Goal: Information Seeking & Learning: Learn about a topic

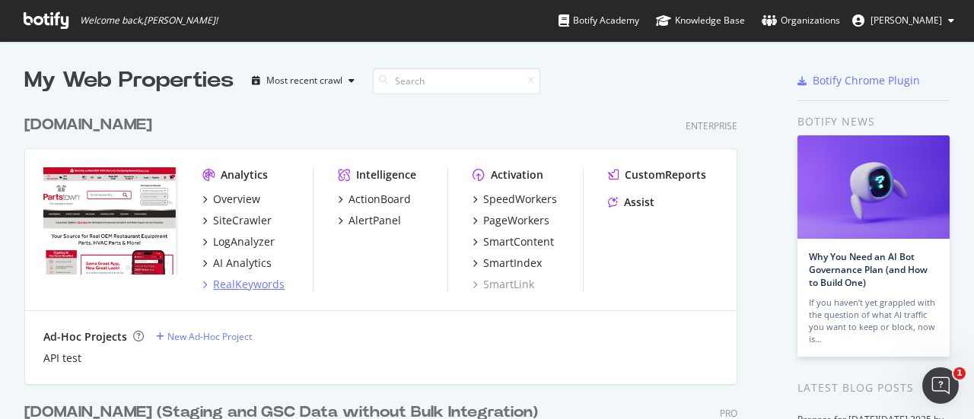
click at [215, 287] on div "RealKeywords" at bounding box center [249, 284] width 72 height 15
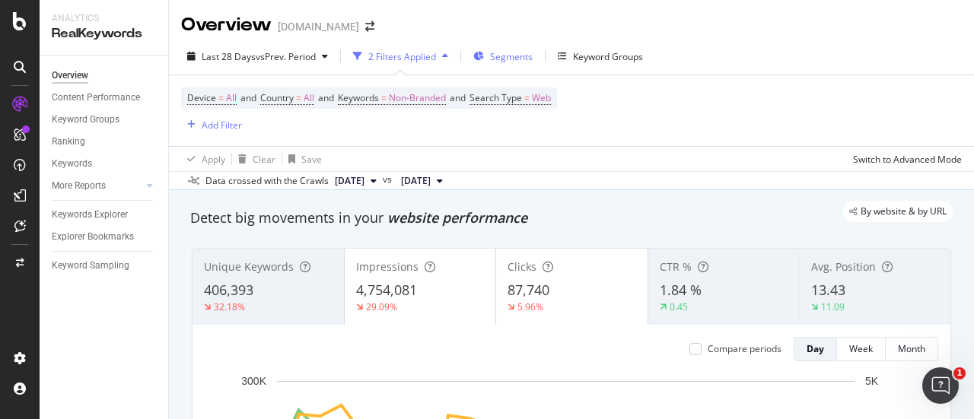
click at [514, 60] on span "Segments" at bounding box center [511, 56] width 43 height 13
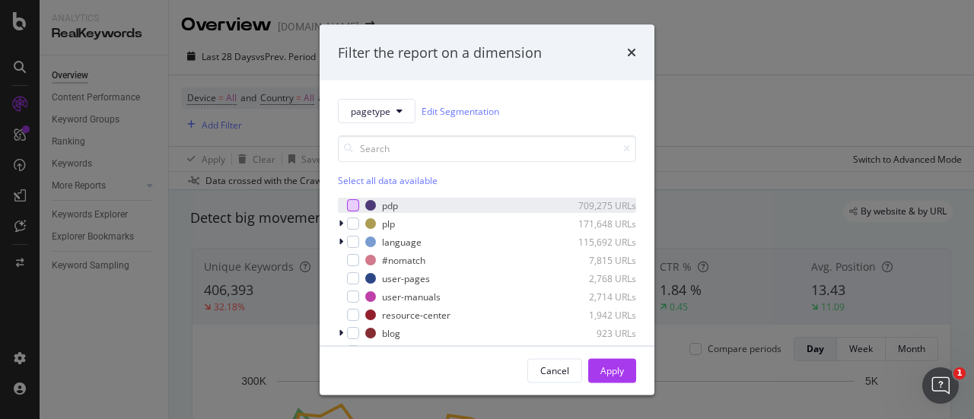
click at [350, 204] on div "modal" at bounding box center [353, 205] width 12 height 12
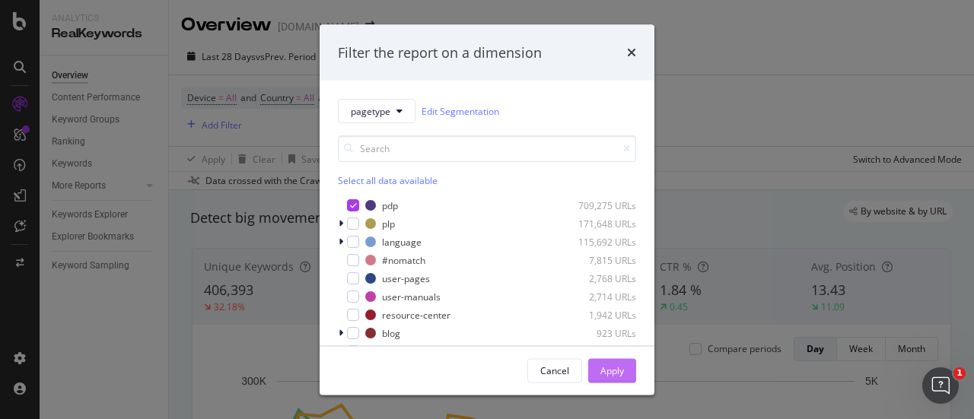
click at [615, 379] on div "Apply" at bounding box center [612, 370] width 24 height 23
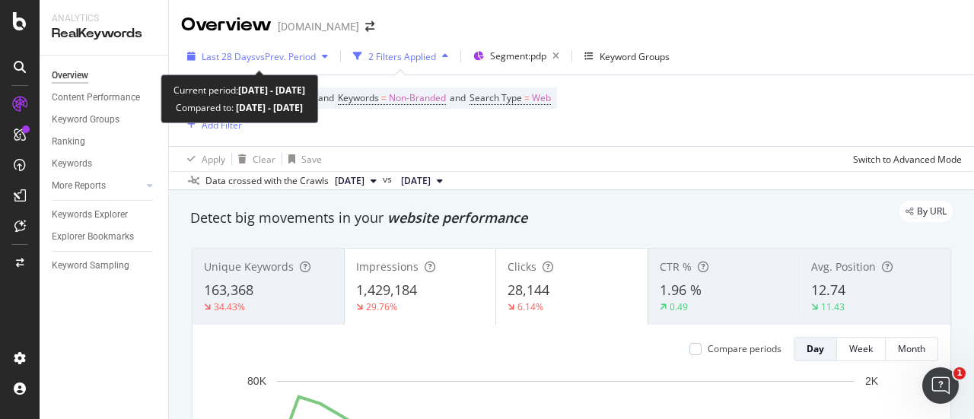
click at [259, 49] on div "Last 28 Days vs Prev. Period" at bounding box center [257, 56] width 153 height 23
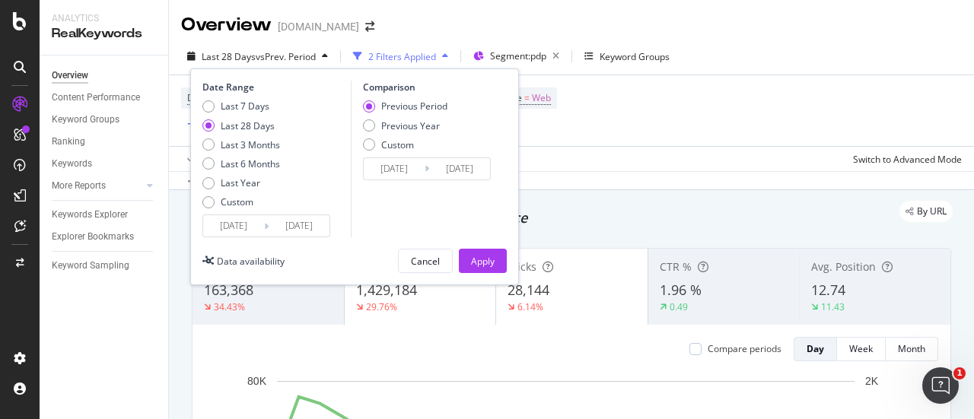
click at [245, 227] on input "[DATE]" at bounding box center [233, 225] width 61 height 21
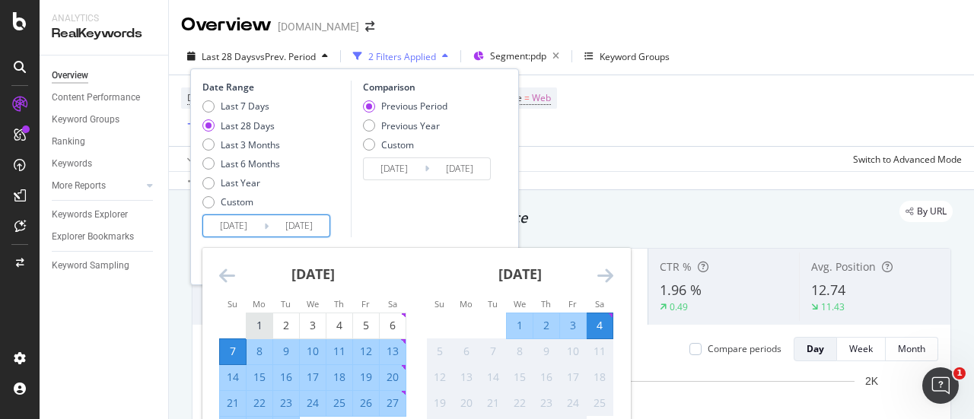
click at [260, 333] on div "1" at bounding box center [260, 325] width 26 height 15
type input "[DATE]"
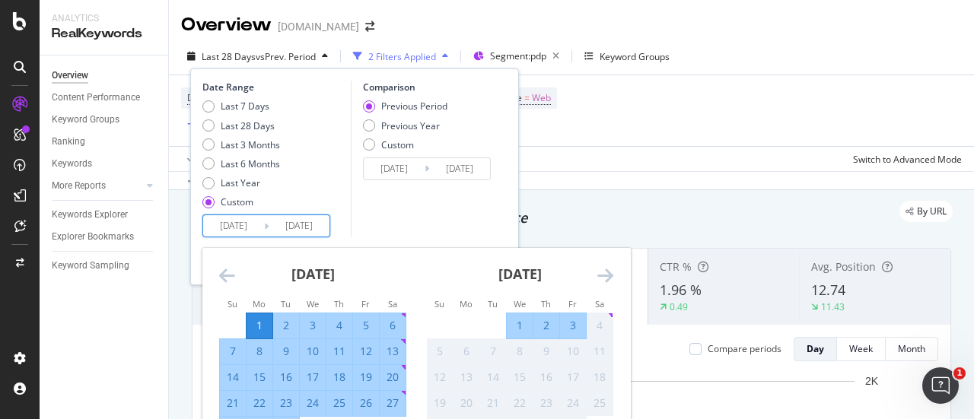
click at [288, 415] on div "23" at bounding box center [286, 403] width 26 height 25
type input "[DATE]"
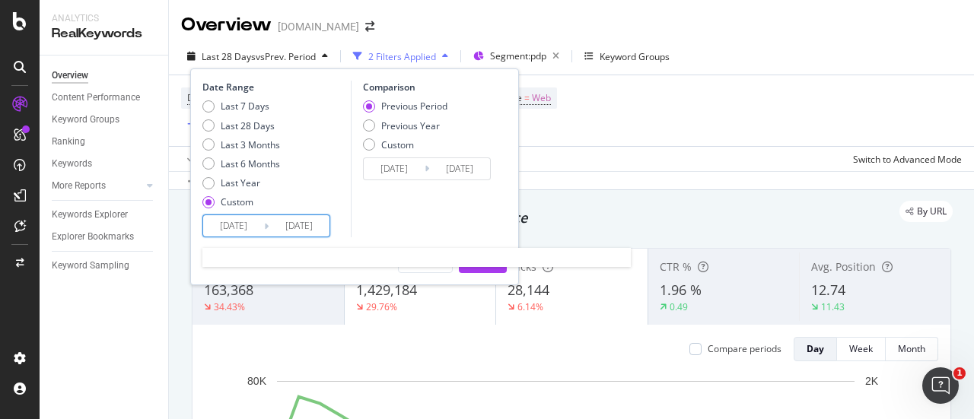
click at [282, 230] on input "[DATE]" at bounding box center [299, 225] width 61 height 21
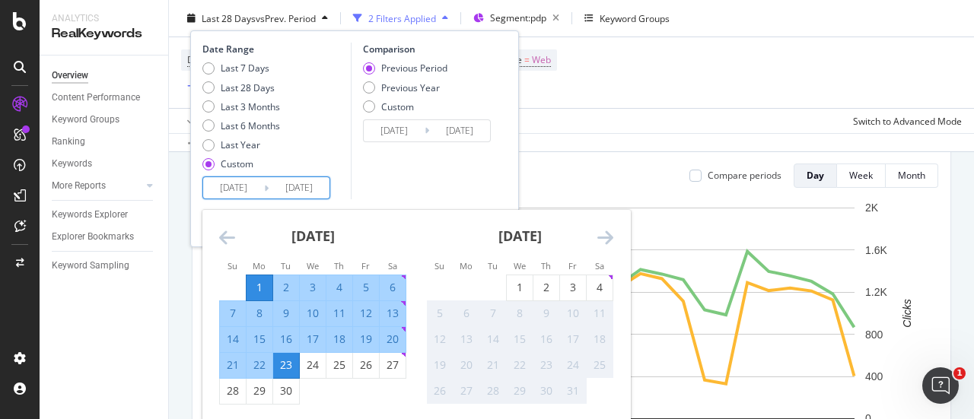
scroll to position [228, 0]
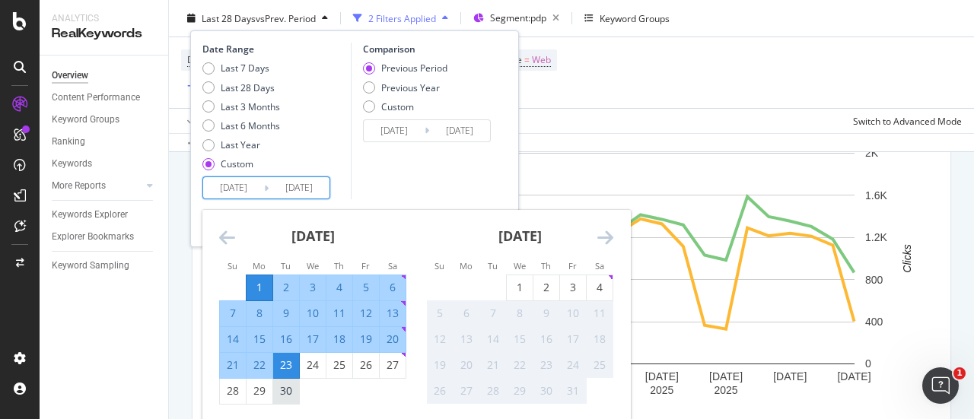
click at [290, 390] on div "30" at bounding box center [286, 391] width 26 height 15
type input "[DATE]"
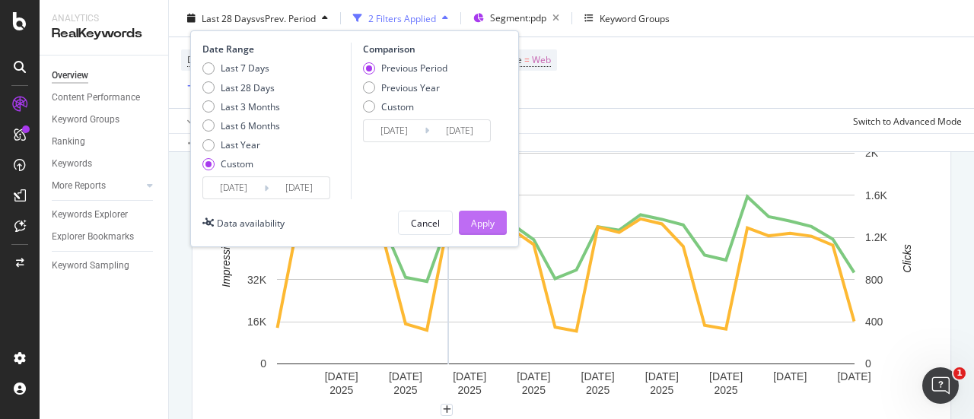
click at [478, 228] on div "Apply" at bounding box center [483, 222] width 24 height 13
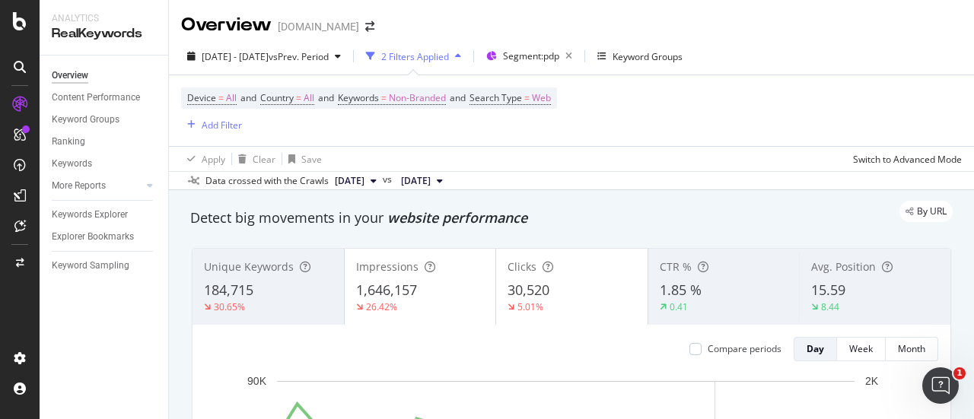
click at [855, 47] on div "[DATE] - [DATE] vs Prev. Period 2 Filters Applied Segment: pdp Keyword Groups" at bounding box center [571, 59] width 805 height 30
click at [81, 214] on div "Keywords Explorer" at bounding box center [90, 215] width 76 height 16
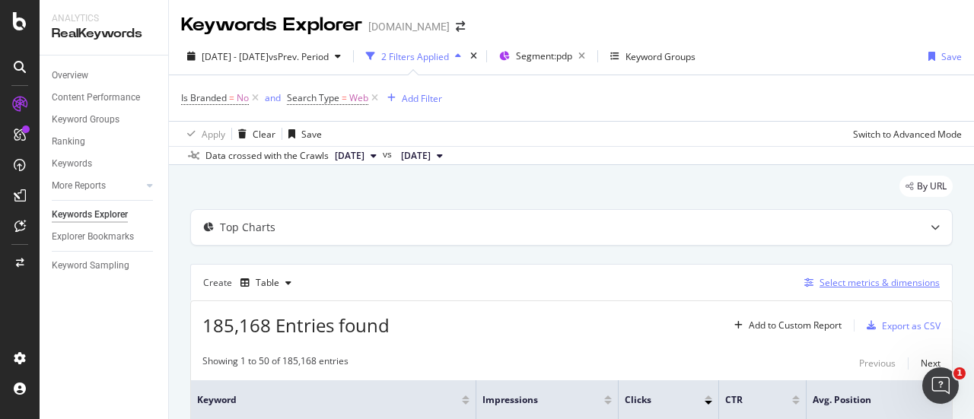
click at [826, 275] on div "Select metrics & dimensions" at bounding box center [869, 283] width 142 height 17
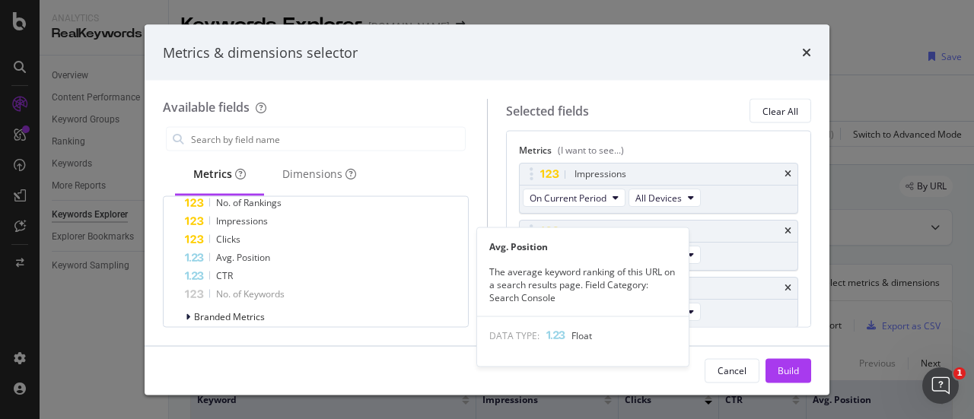
scroll to position [228, 0]
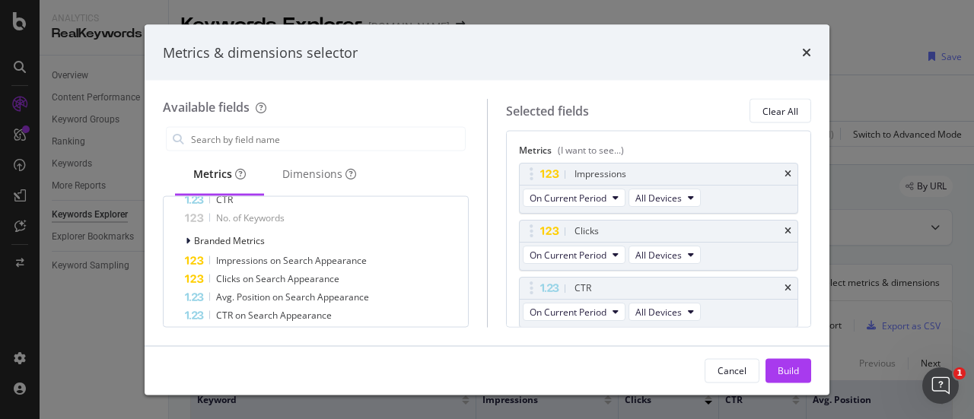
click at [871, 82] on div "Metrics & dimensions selector Available fields Metrics Dimensions All fields UR…" at bounding box center [487, 209] width 974 height 419
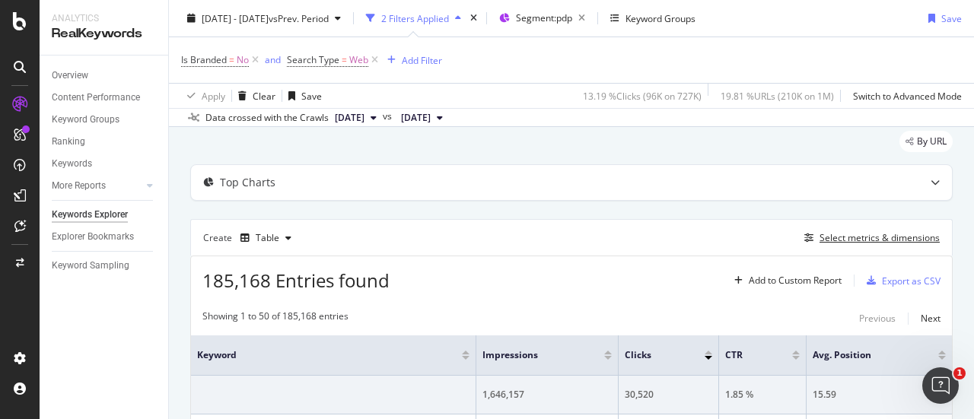
scroll to position [76, 0]
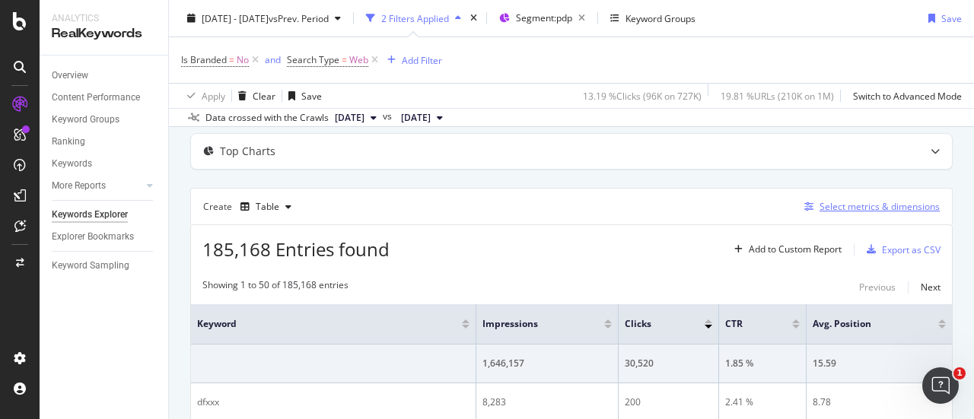
click at [823, 203] on div "Select metrics & dimensions" at bounding box center [880, 206] width 120 height 13
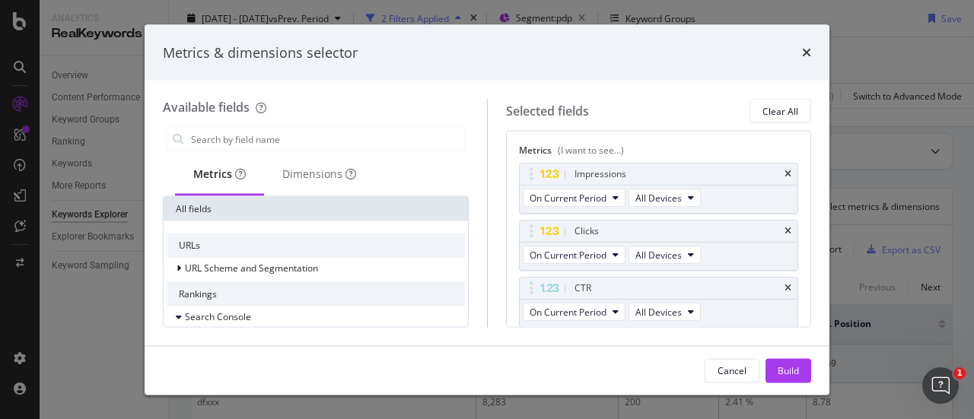
click at [272, 205] on div "All fields" at bounding box center [316, 209] width 304 height 24
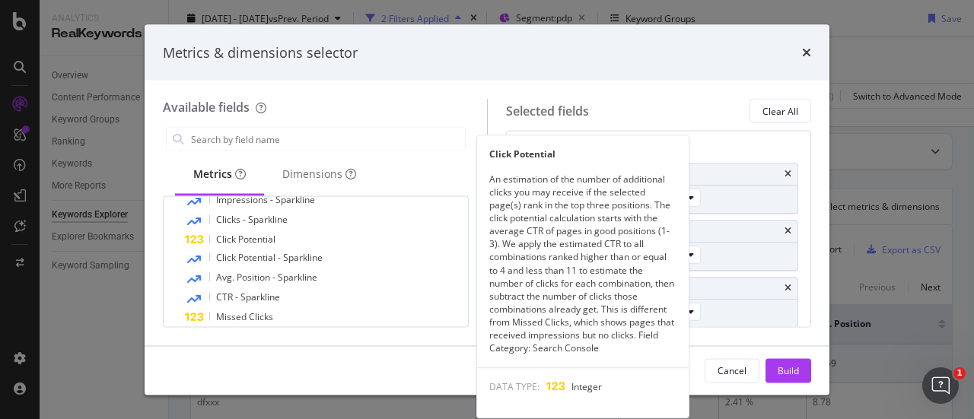
scroll to position [0, 0]
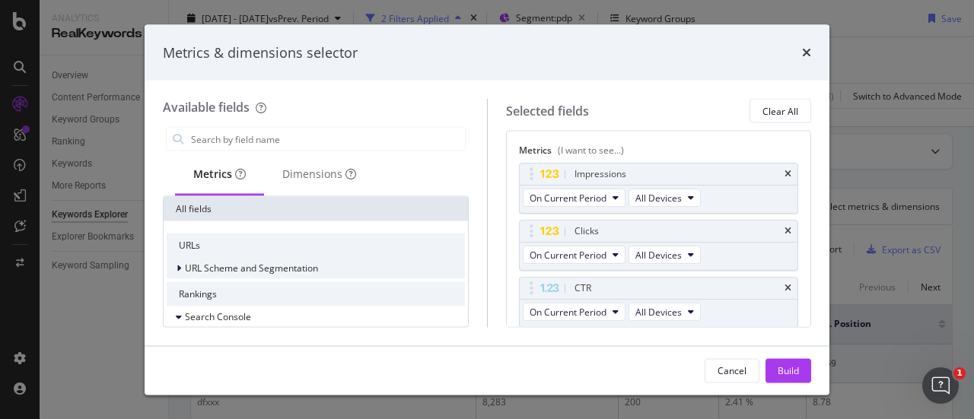
click at [192, 267] on span "URL Scheme and Segmentation" at bounding box center [251, 268] width 133 height 13
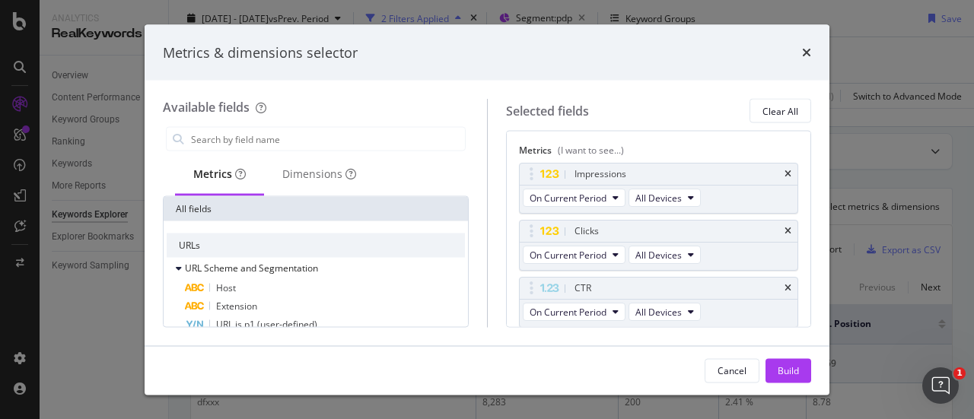
click at [221, 265] on span "URL Scheme and Segmentation" at bounding box center [251, 268] width 133 height 13
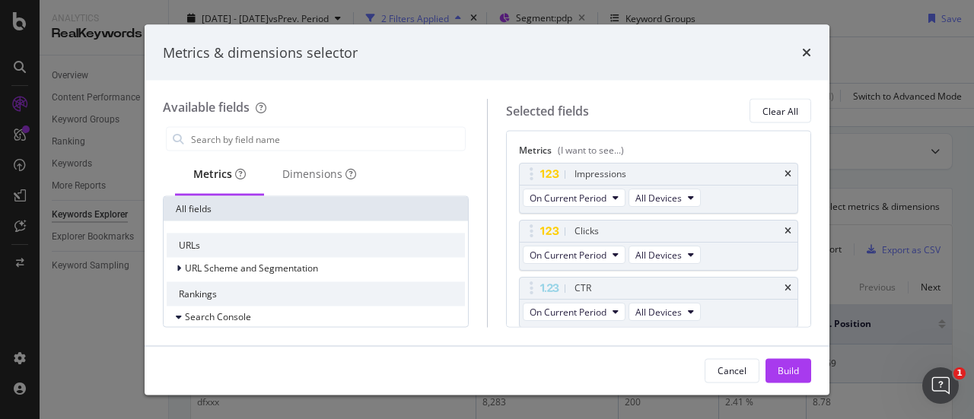
click at [279, 211] on div "All fields" at bounding box center [316, 209] width 304 height 24
click at [303, 174] on div "Dimensions" at bounding box center [319, 174] width 74 height 15
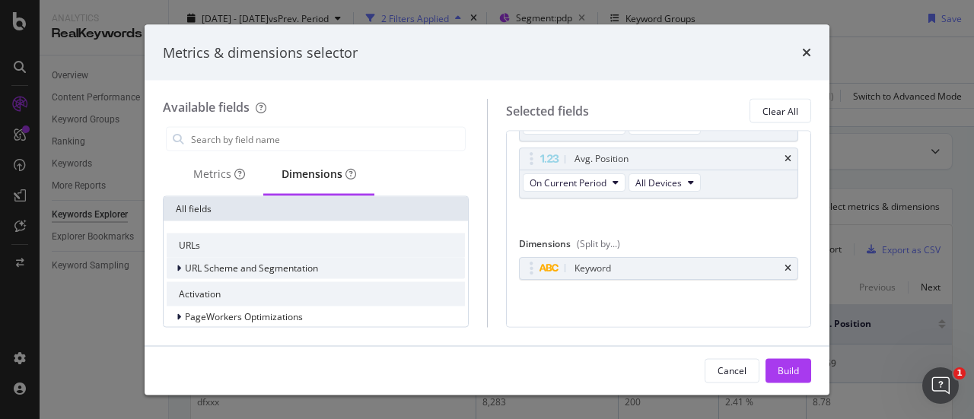
click at [243, 263] on span "URL Scheme and Segmentation" at bounding box center [251, 268] width 133 height 13
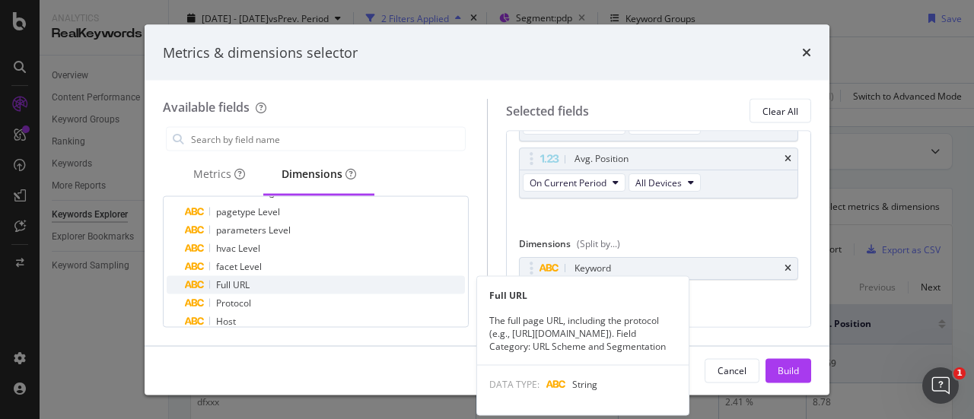
scroll to position [152, 0]
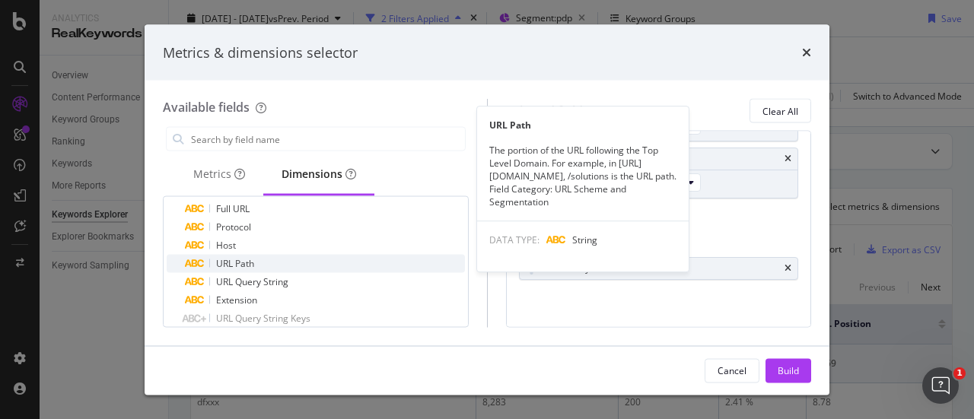
click at [230, 266] on span "URL Path" at bounding box center [235, 263] width 38 height 13
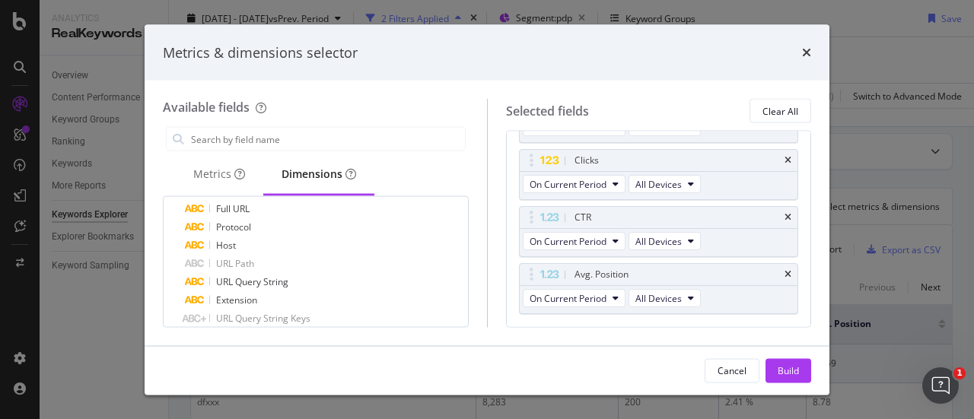
scroll to position [0, 0]
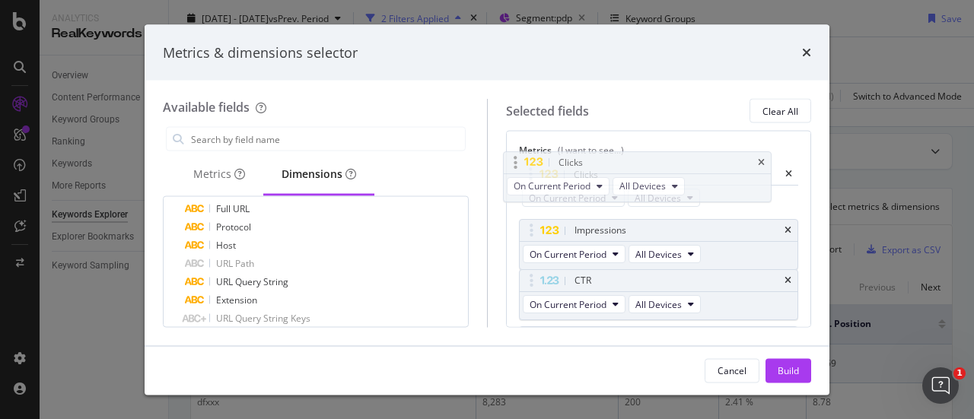
drag, startPoint x: 603, startPoint y: 231, endPoint x: 587, endPoint y: 164, distance: 69.4
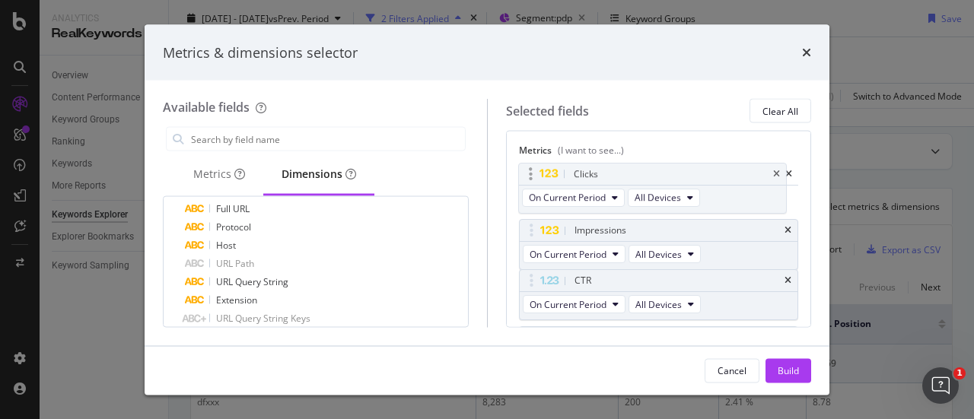
click at [587, 164] on body "Analytics RealKeywords Overview Content Performance Keyword Groups Ranking Keyw…" at bounding box center [487, 209] width 974 height 419
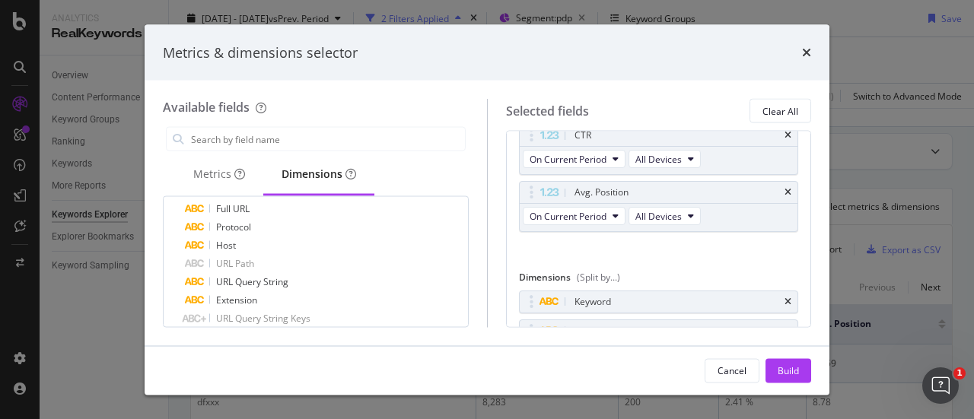
scroll to position [215, 0]
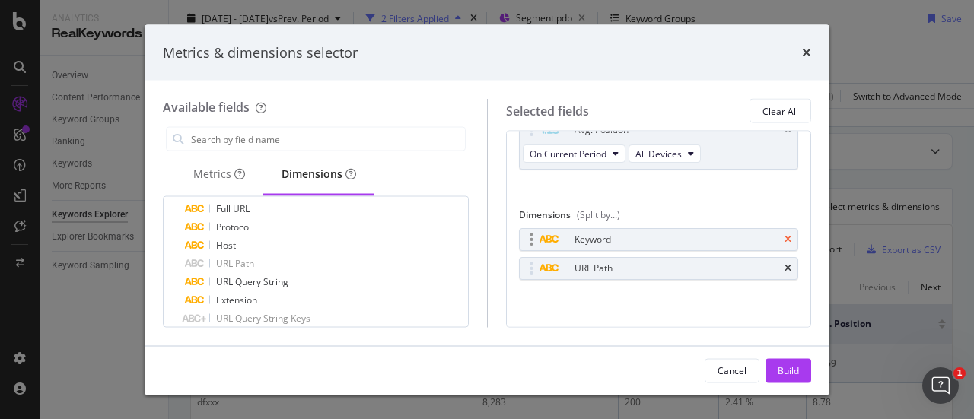
click at [785, 235] on icon "times" at bounding box center [788, 239] width 7 height 9
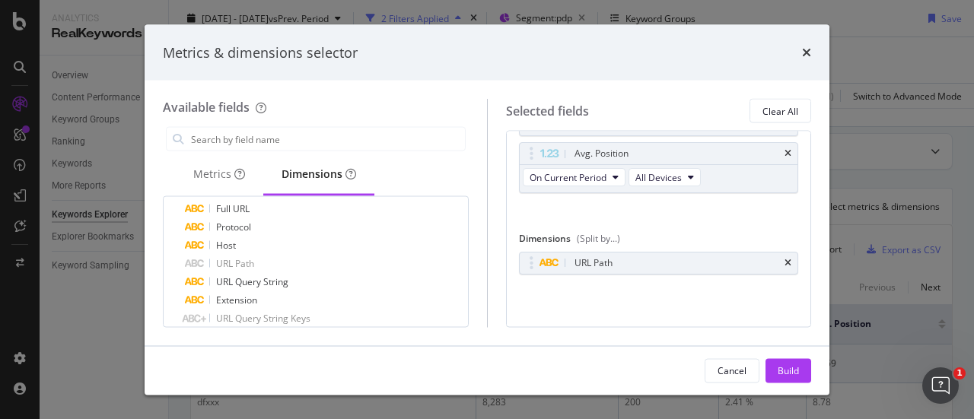
scroll to position [186, 0]
click at [780, 369] on div "Build" at bounding box center [788, 370] width 21 height 13
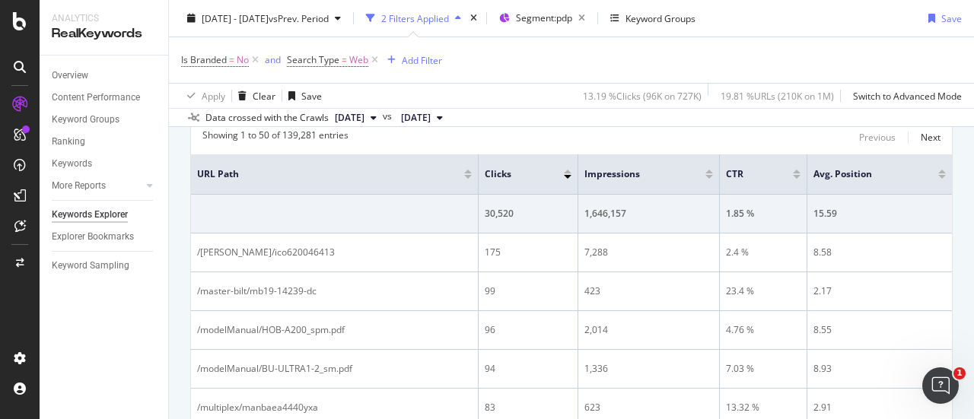
scroll to position [228, 0]
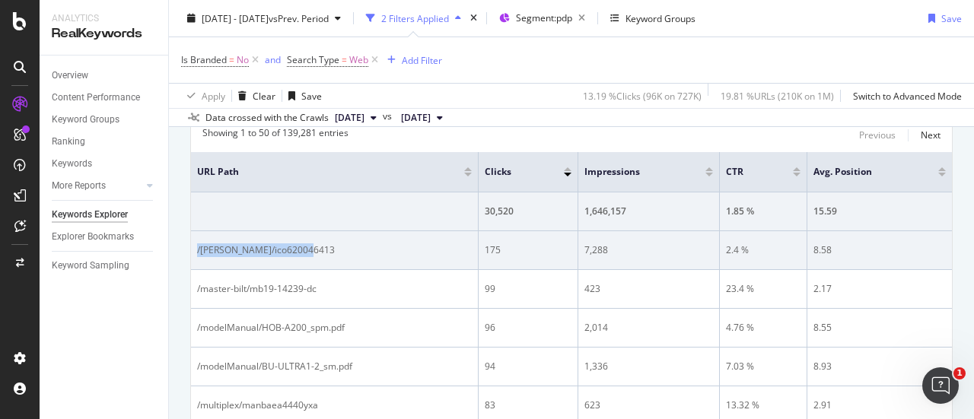
drag, startPoint x: 322, startPoint y: 243, endPoint x: 198, endPoint y: 250, distance: 124.3
click at [198, 250] on div "/[PERSON_NAME]/ico620046413" at bounding box center [334, 251] width 275 height 14
copy div "/[PERSON_NAME]/ico620046413"
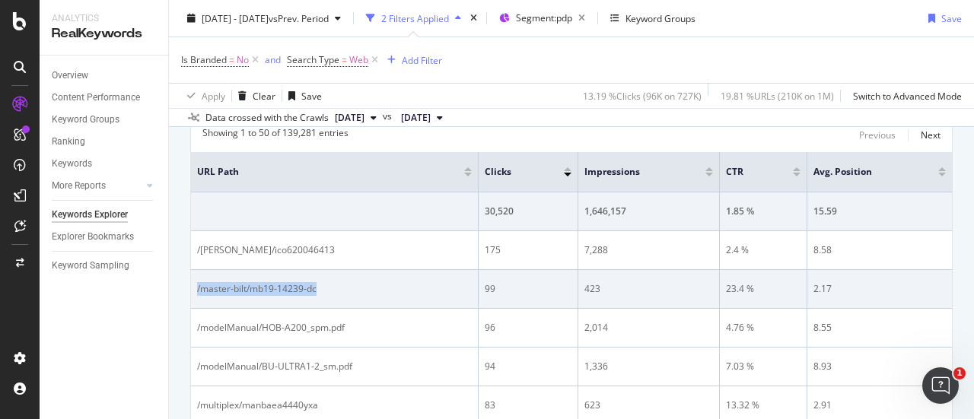
drag, startPoint x: 353, startPoint y: 282, endPoint x: 196, endPoint y: 288, distance: 157.7
click at [196, 288] on td "/master-bilt/mb19-14239-dc" at bounding box center [335, 289] width 288 height 39
copy div "/master-bilt/mb19-14239-dc"
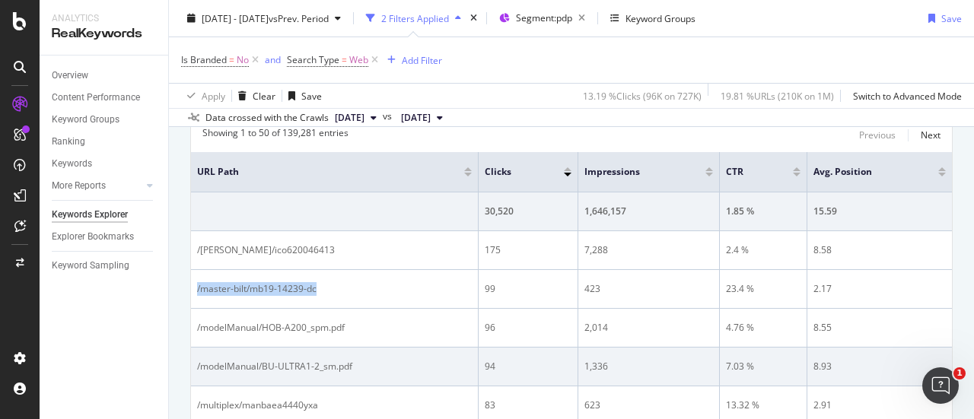
scroll to position [304, 0]
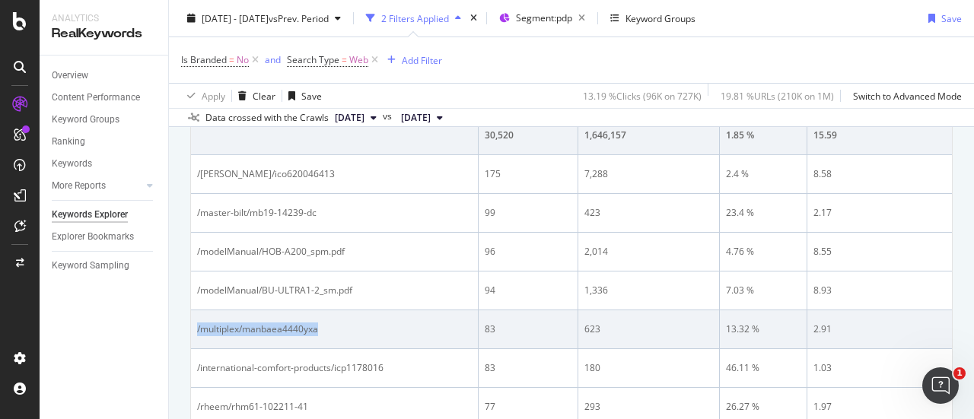
drag, startPoint x: 346, startPoint y: 324, endPoint x: 195, endPoint y: 328, distance: 151.5
click at [195, 328] on td "/multiplex/manbaea4440yxa" at bounding box center [335, 329] width 288 height 39
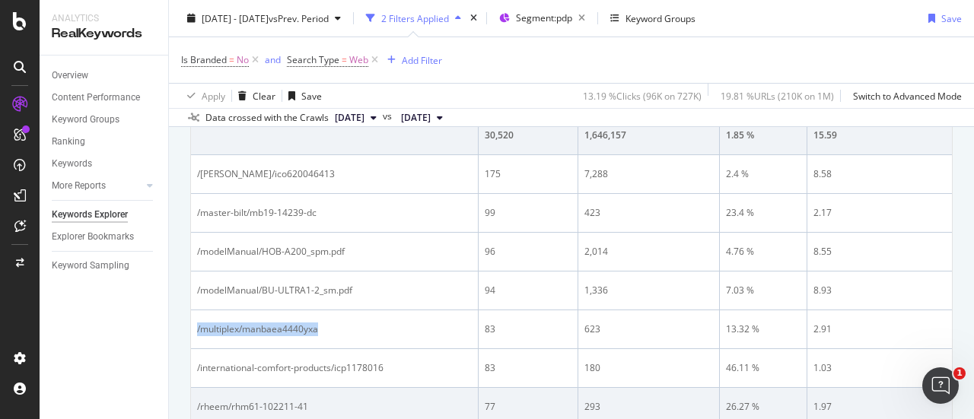
copy div "/multiplex/manbaea4440yxa"
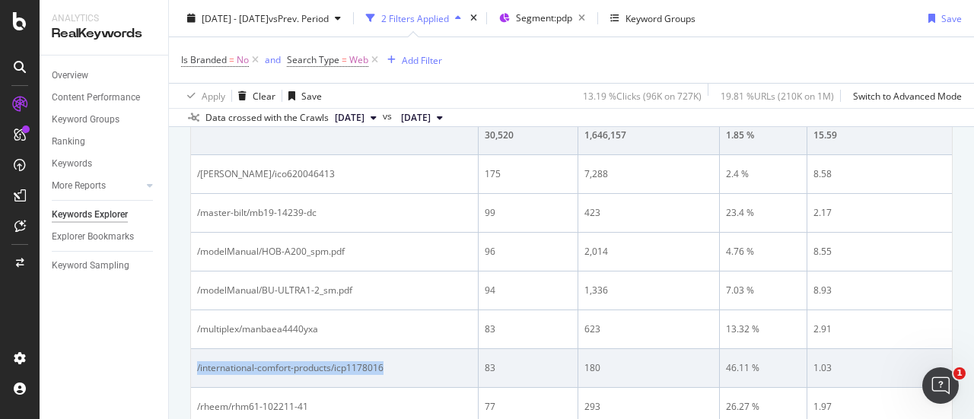
drag, startPoint x: 409, startPoint y: 361, endPoint x: 195, endPoint y: 361, distance: 214.6
click at [195, 361] on td "/international-comfort-products/icp1178016" at bounding box center [335, 368] width 288 height 39
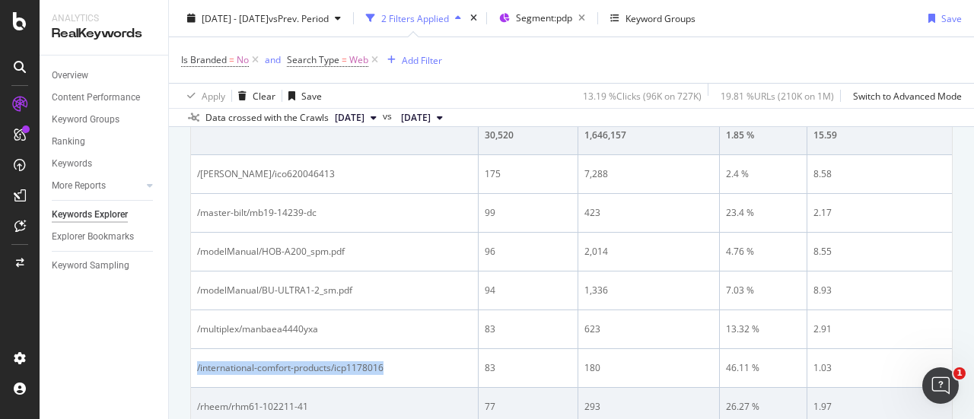
copy div "/international-comfort-products/icp1178016"
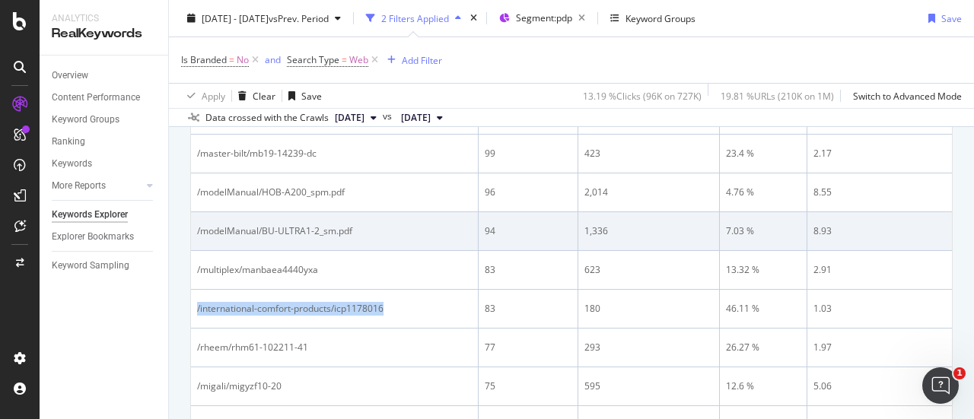
scroll to position [457, 0]
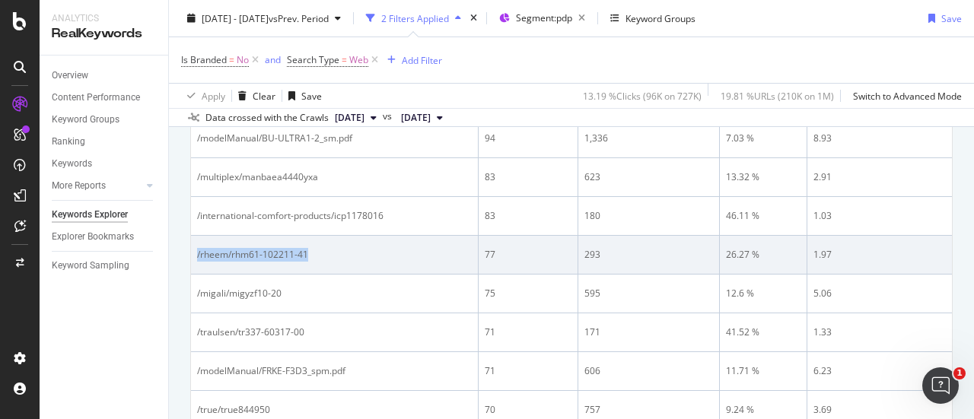
drag, startPoint x: 315, startPoint y: 253, endPoint x: 196, endPoint y: 248, distance: 119.6
click at [196, 248] on td "/rheem/rhm61-102211-41" at bounding box center [335, 255] width 288 height 39
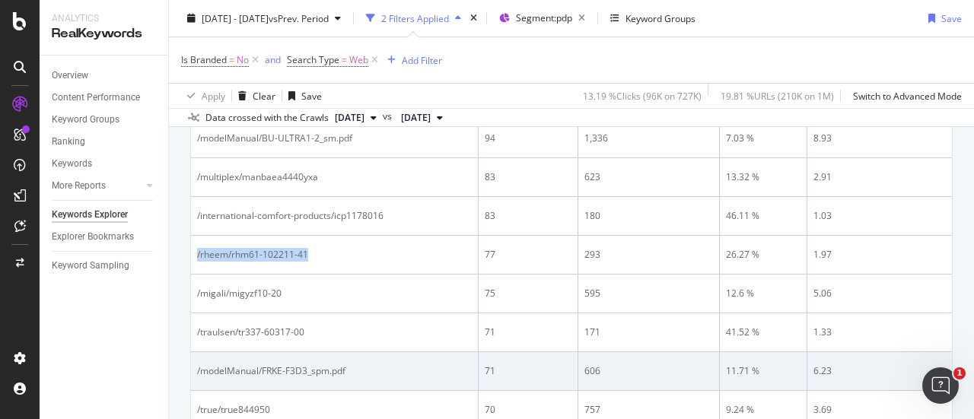
copy div "/rheem/rhm61-102211-41"
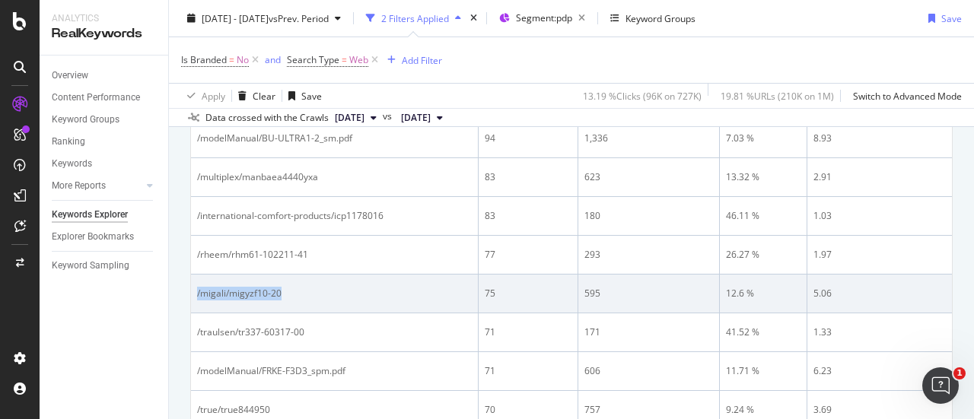
drag, startPoint x: 288, startPoint y: 287, endPoint x: 194, endPoint y: 297, distance: 94.9
click at [194, 297] on td "/migali/migyzf10-20" at bounding box center [335, 294] width 288 height 39
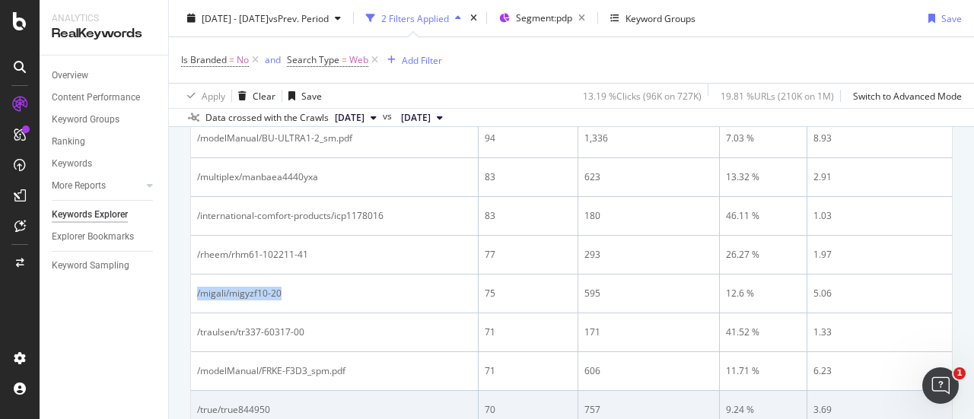
copy div "/migali/migyzf10-20"
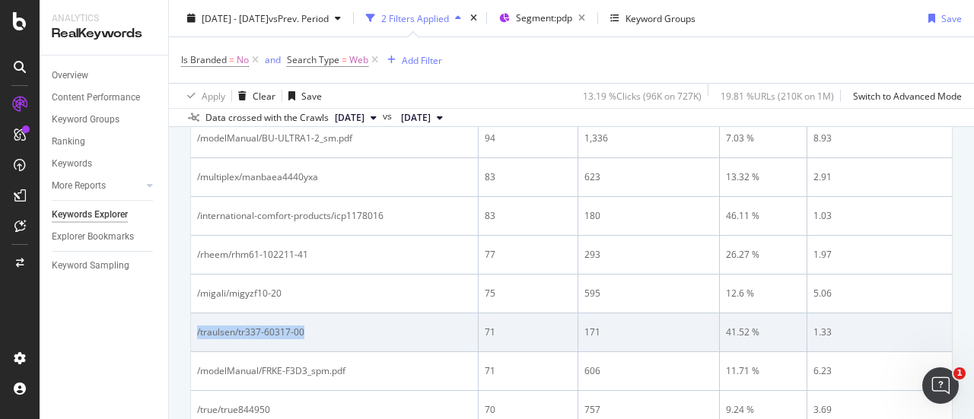
drag, startPoint x: 307, startPoint y: 326, endPoint x: 193, endPoint y: 333, distance: 114.3
click at [193, 333] on td "/traulsen/tr337-60317-00" at bounding box center [335, 333] width 288 height 39
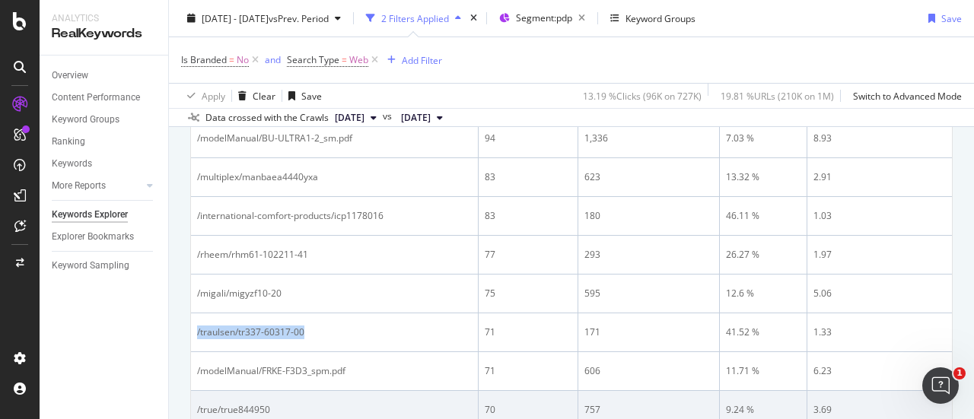
copy div "/traulsen/tr337-60317-00"
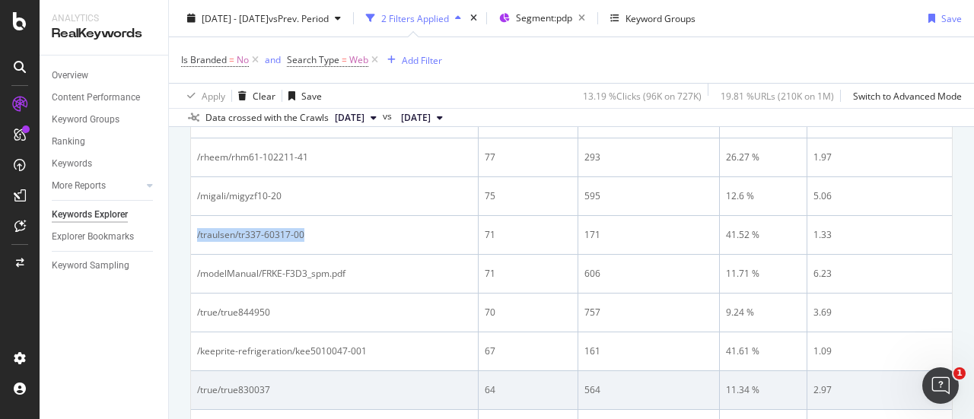
scroll to position [609, 0]
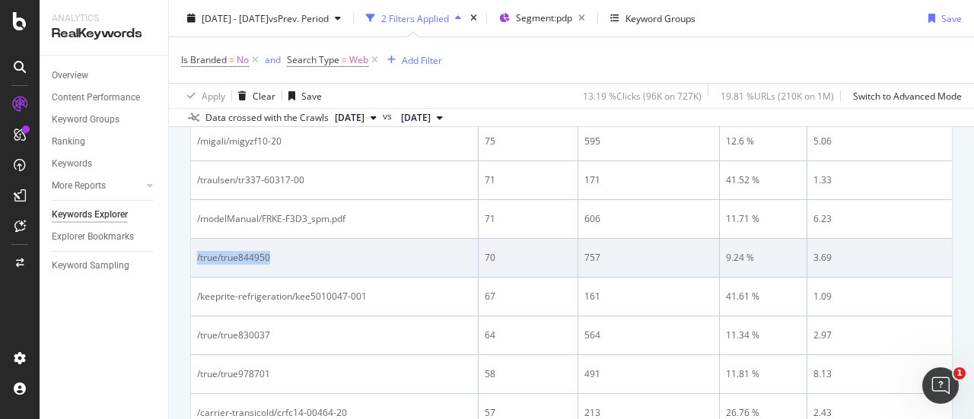
drag, startPoint x: 286, startPoint y: 249, endPoint x: 196, endPoint y: 258, distance: 90.3
click at [196, 258] on td "/true/true844950" at bounding box center [335, 258] width 288 height 39
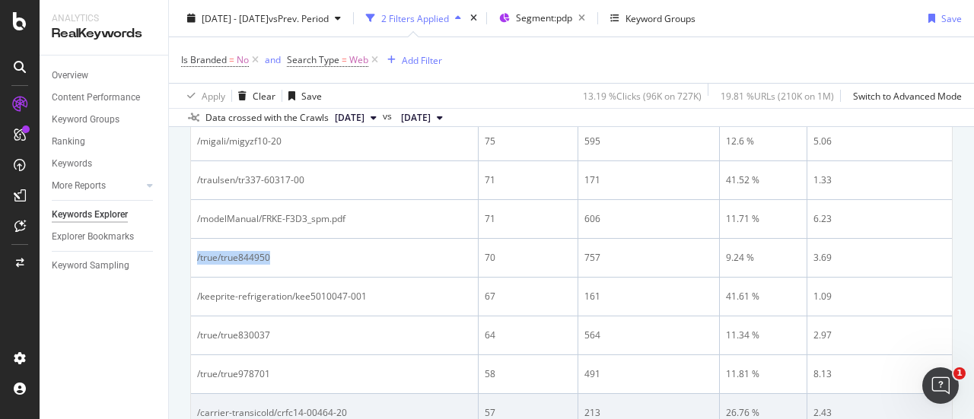
copy div "/true/true844950"
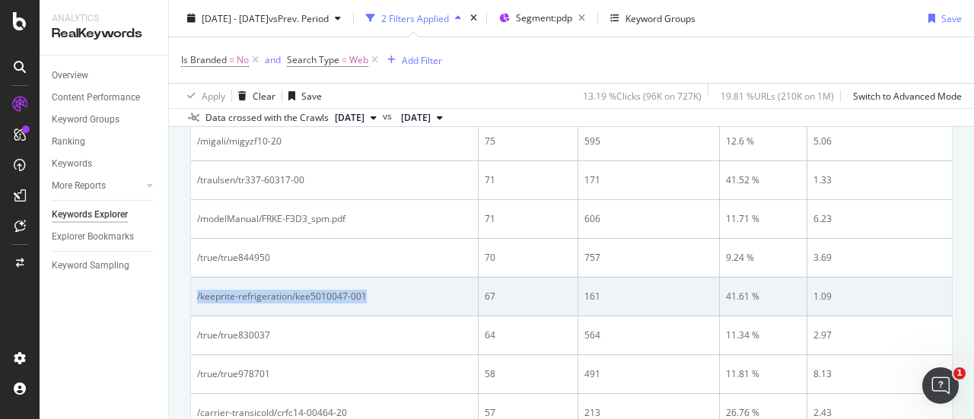
drag, startPoint x: 387, startPoint y: 282, endPoint x: 192, endPoint y: 287, distance: 194.9
click at [192, 287] on td "/keeprite-refrigeration/kee5010047-001" at bounding box center [335, 297] width 288 height 39
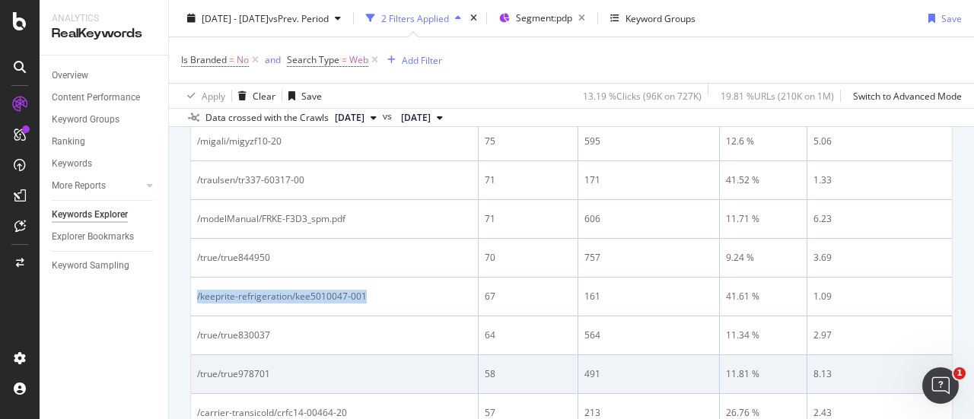
copy div "/keeprite-refrigeration/kee5010047-001"
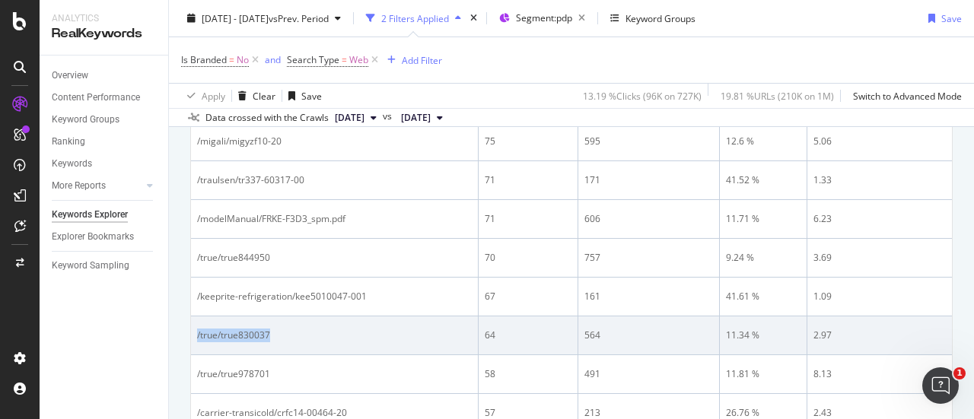
drag, startPoint x: 301, startPoint y: 331, endPoint x: 193, endPoint y: 336, distance: 108.2
click at [193, 336] on td "/true/true830037" at bounding box center [335, 336] width 288 height 39
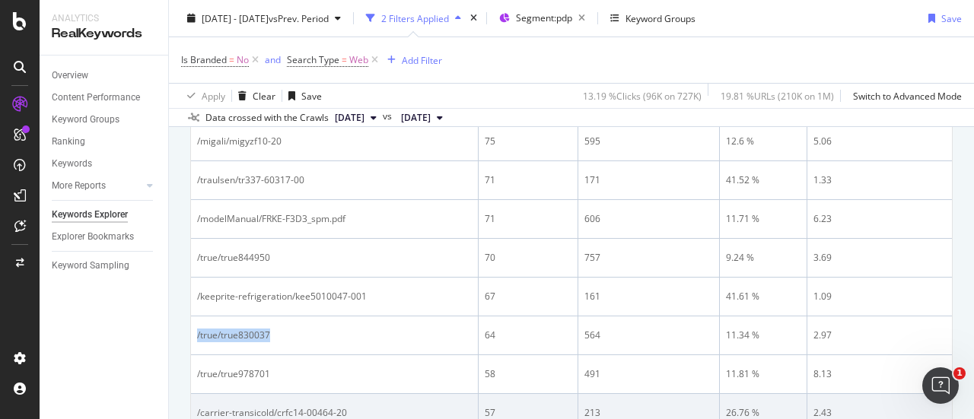
copy div "/true/true830037"
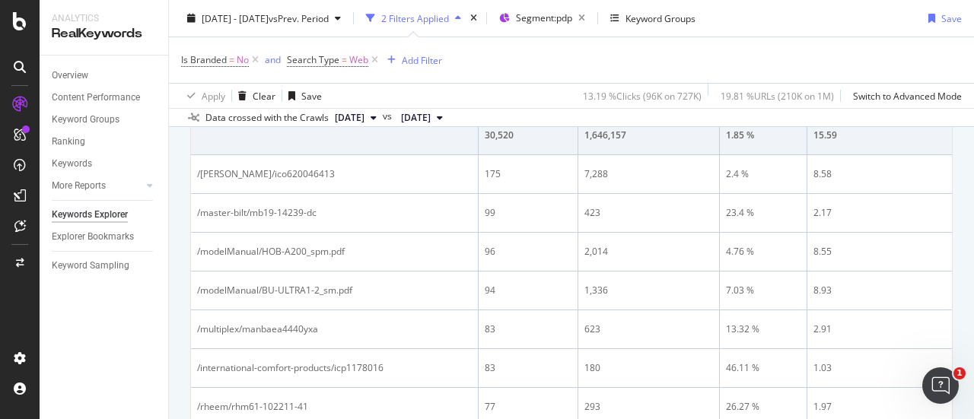
scroll to position [0, 0]
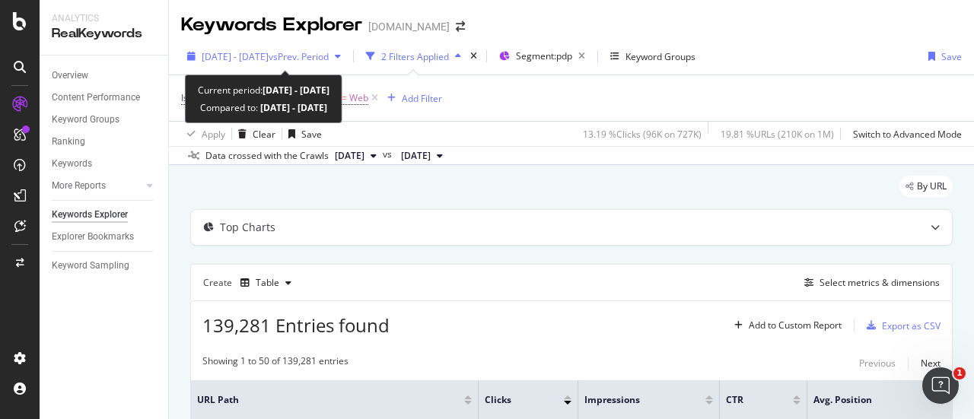
click at [328, 52] on span "vs Prev. Period" at bounding box center [299, 56] width 60 height 13
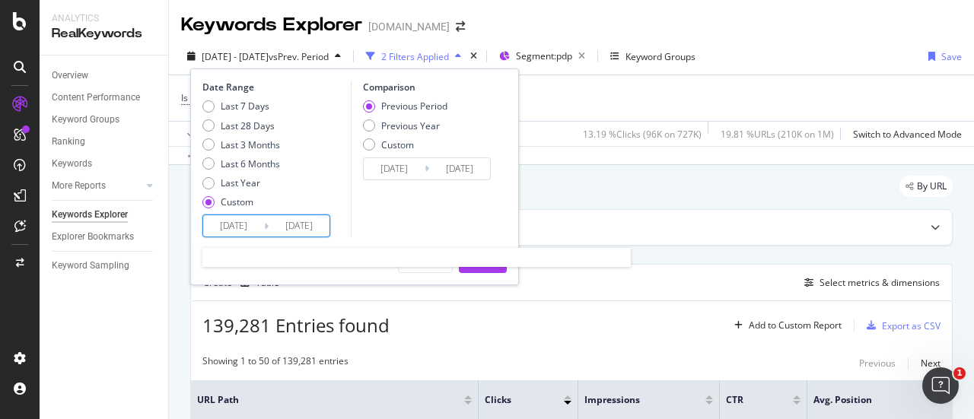
click at [251, 232] on input "[DATE]" at bounding box center [233, 225] width 61 height 21
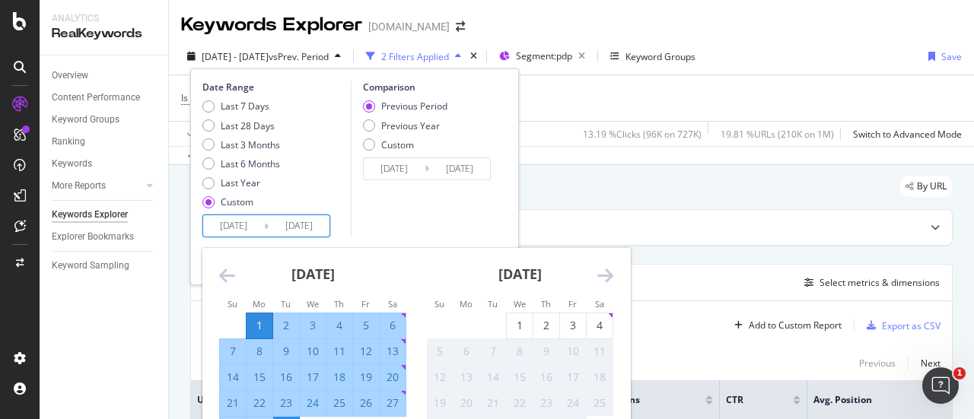
click at [224, 275] on icon "Move backward to switch to the previous month." at bounding box center [227, 275] width 16 height 18
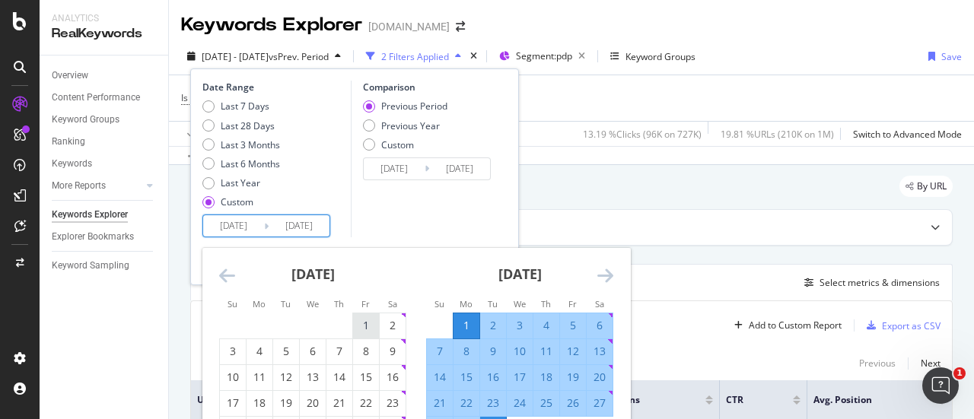
click at [369, 322] on div "1" at bounding box center [366, 325] width 26 height 15
type input "[DATE]"
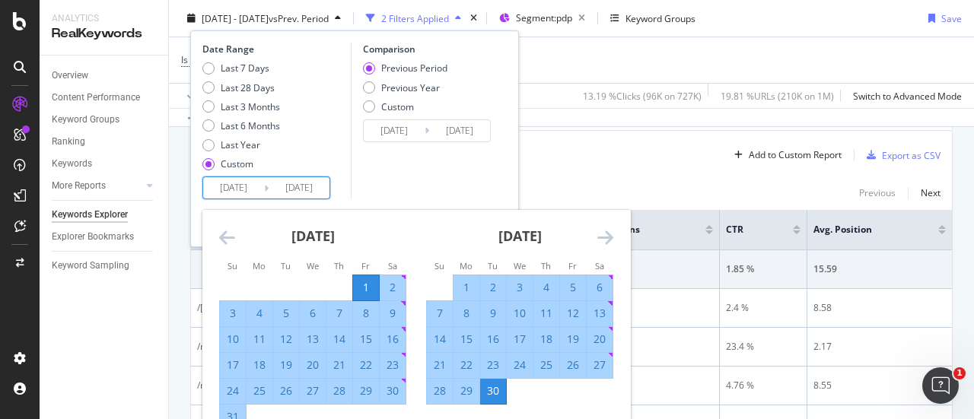
scroll to position [174, 0]
click at [234, 410] on div "31" at bounding box center [233, 416] width 26 height 15
type input "[DATE]"
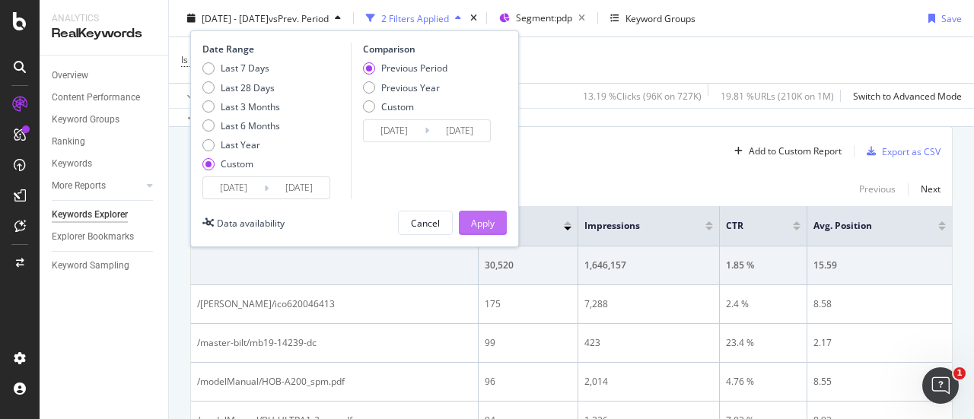
click at [481, 218] on div "Apply" at bounding box center [483, 222] width 24 height 13
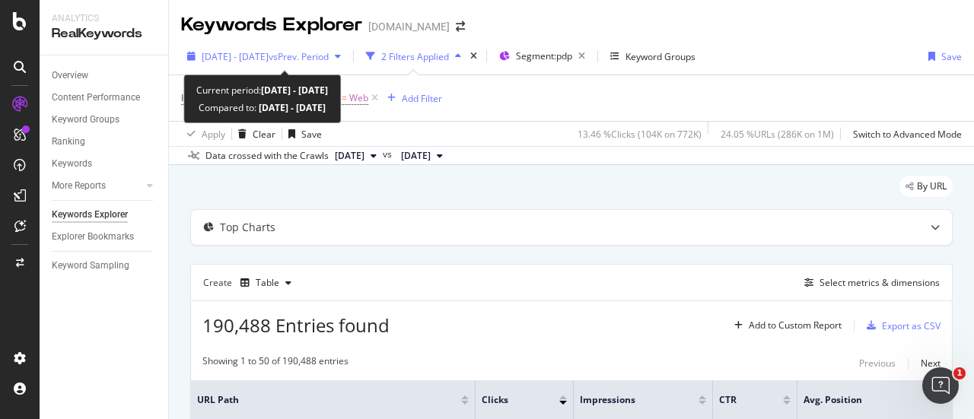
click at [269, 53] on span "[DATE] - [DATE]" at bounding box center [235, 56] width 67 height 13
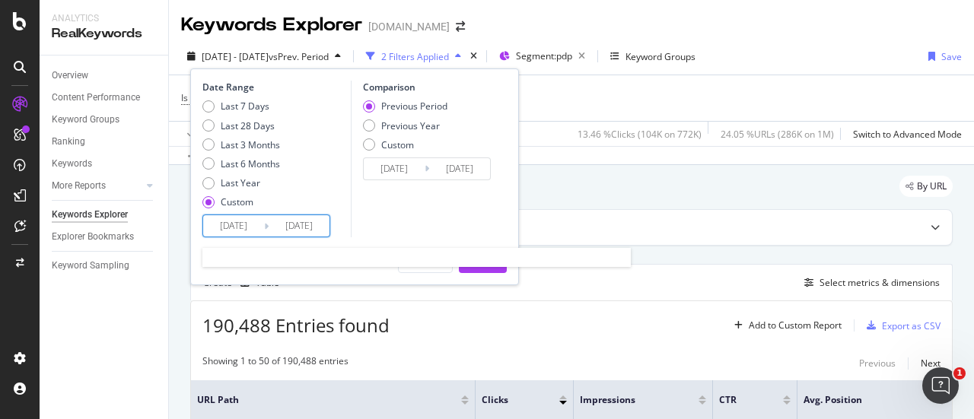
click at [291, 224] on input "[DATE]" at bounding box center [299, 225] width 61 height 21
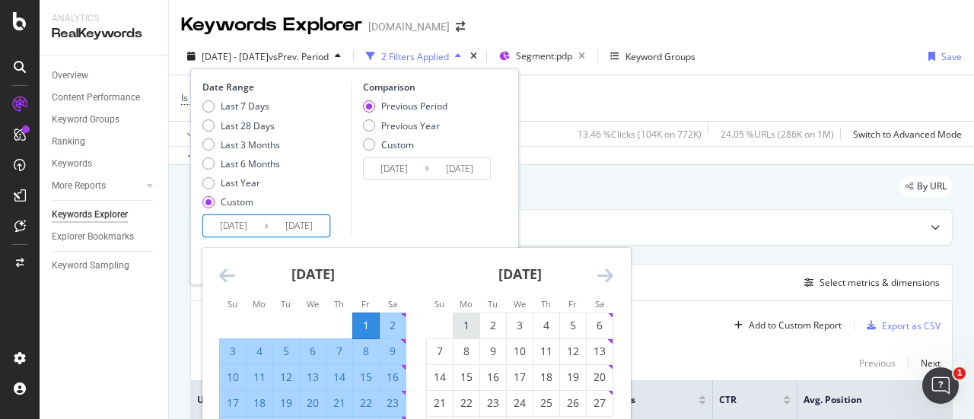
click at [472, 333] on div "1" at bounding box center [467, 325] width 26 height 15
type input "[DATE]"
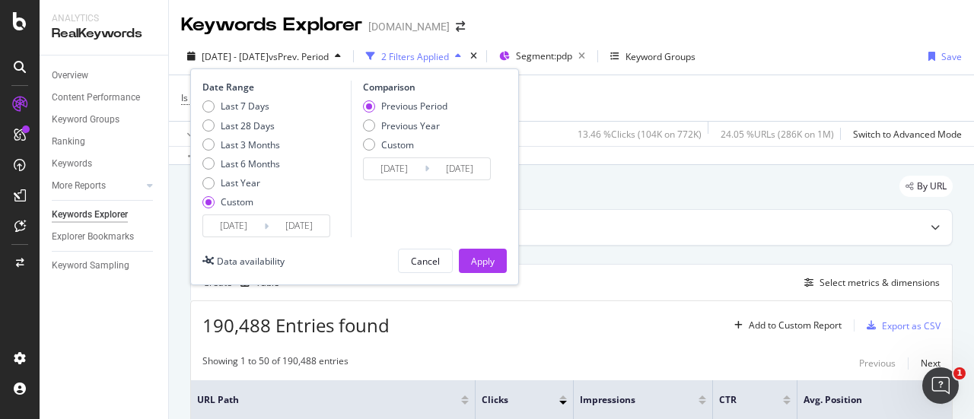
click at [291, 226] on input "[DATE]" at bounding box center [299, 225] width 61 height 21
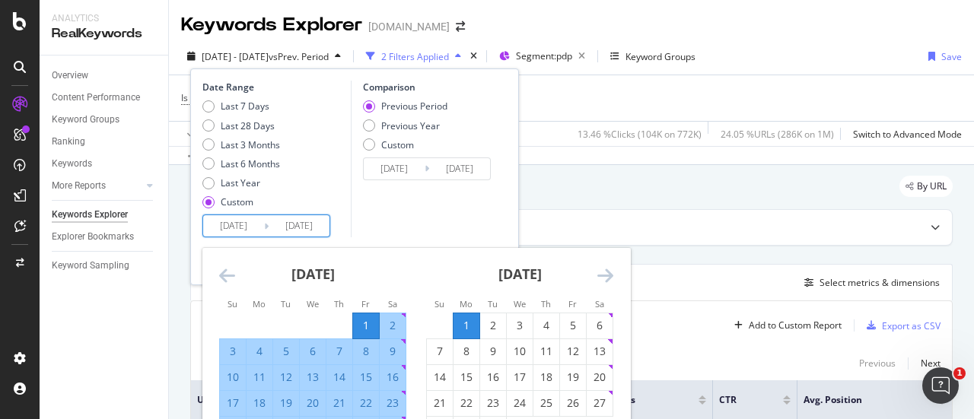
scroll to position [152, 0]
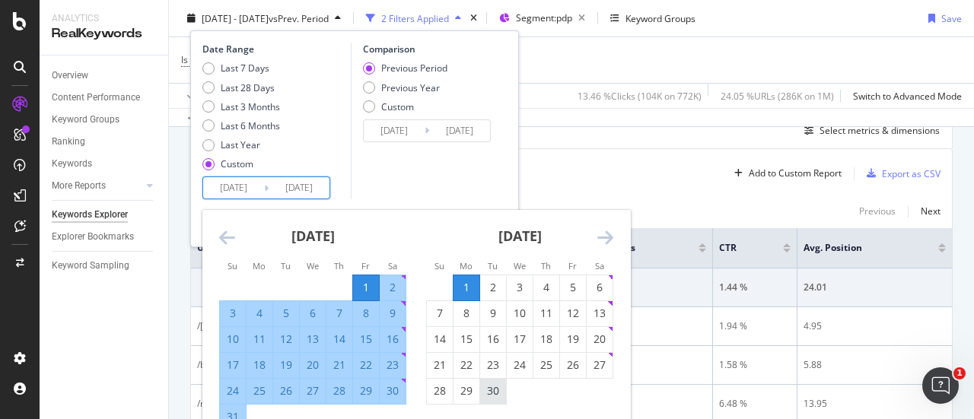
click at [488, 396] on div "30" at bounding box center [493, 391] width 26 height 15
type input "[DATE]"
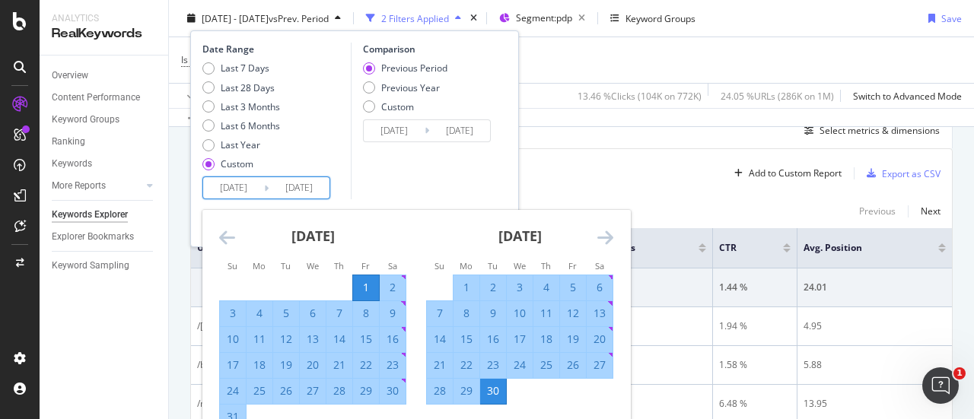
click at [242, 189] on input "[DATE]" at bounding box center [233, 187] width 61 height 21
type input "[DATE]"
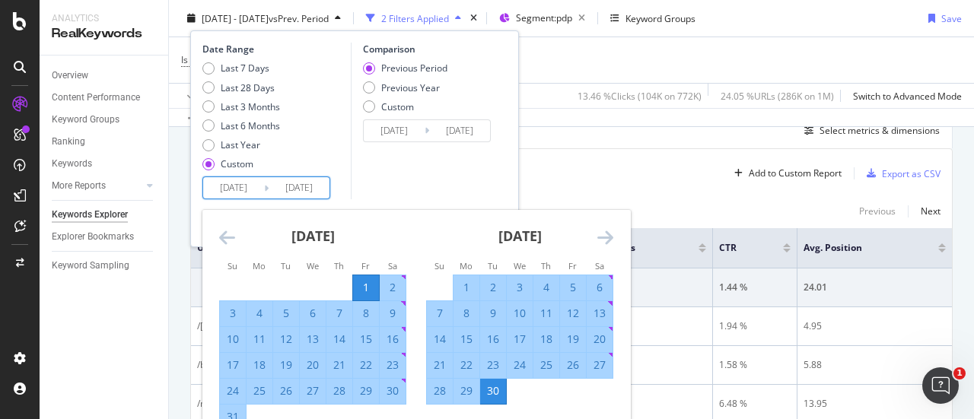
type input "[DATE]"
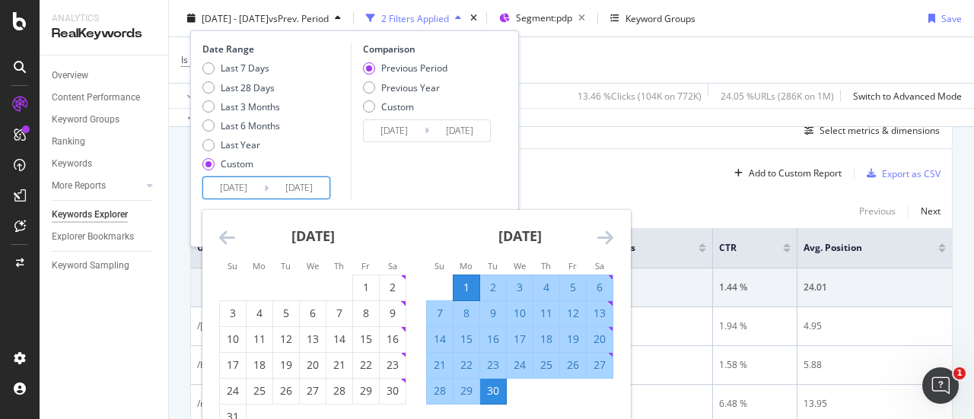
click at [406, 176] on div "Comparison Previous Period Previous Year Custom [DATE] Navigate forward to inte…" at bounding box center [423, 121] width 145 height 157
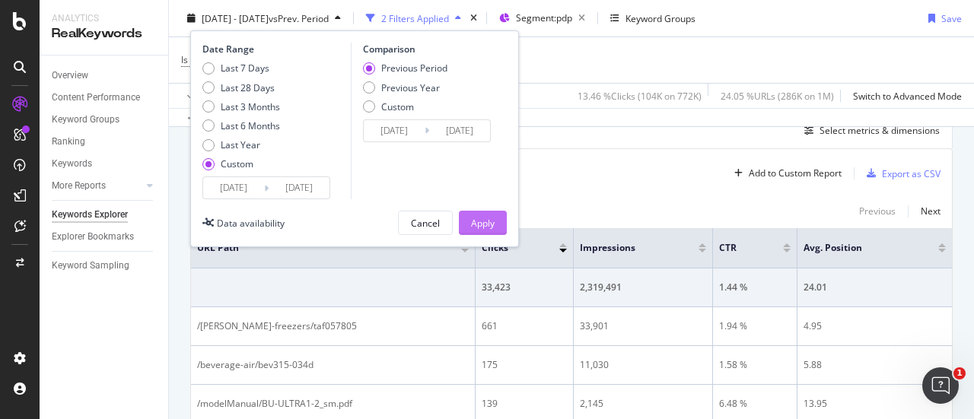
click at [485, 216] on div "Apply" at bounding box center [483, 222] width 24 height 13
